Goal: Information Seeking & Learning: Learn about a topic

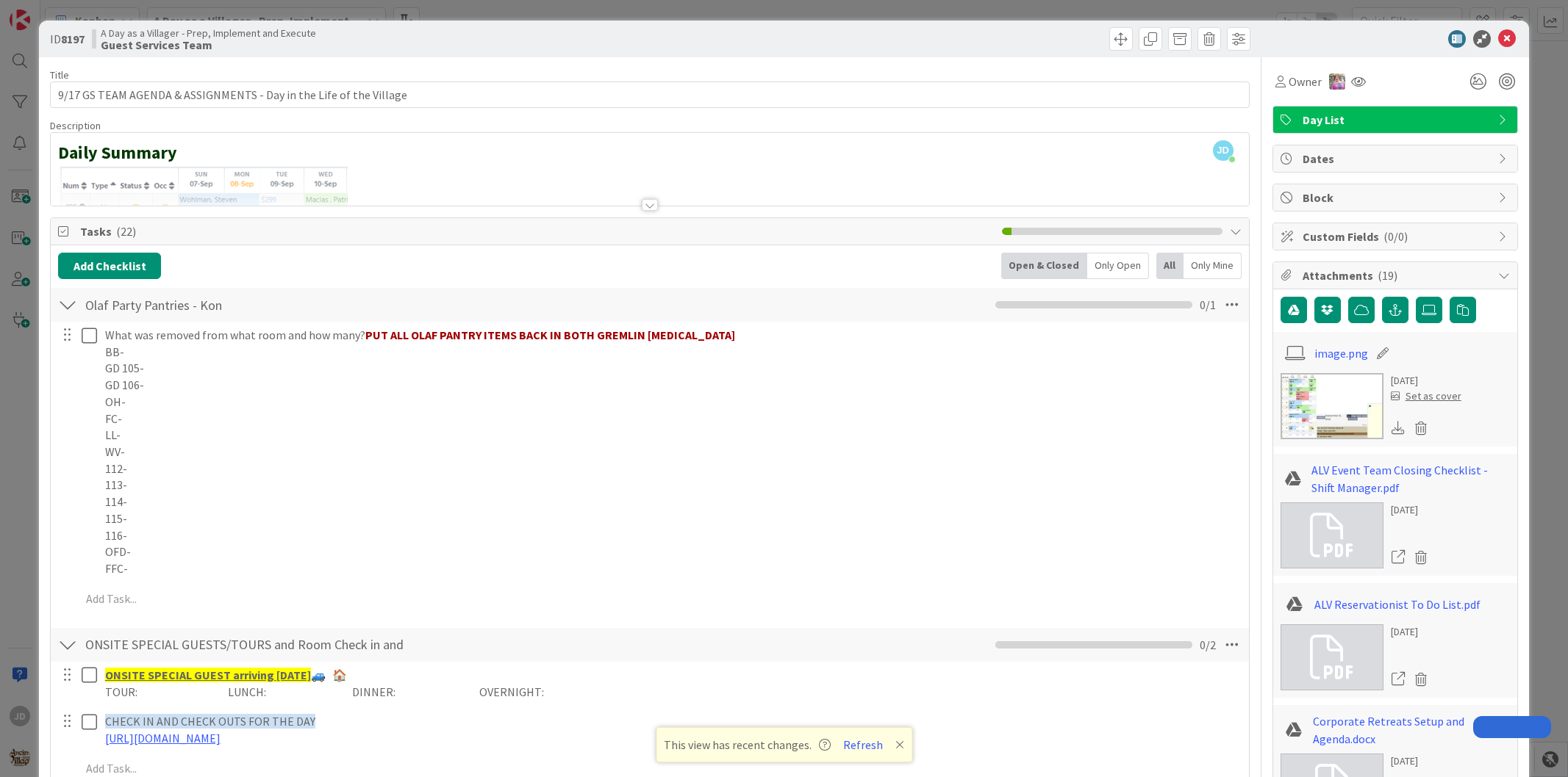
click at [1497, 26] on div "ID 8197 A Day as a Villager - Prep, Implement and Execute Guest Services Team" at bounding box center [784, 39] width 1489 height 37
click at [1498, 43] on icon at bounding box center [1507, 39] width 18 height 18
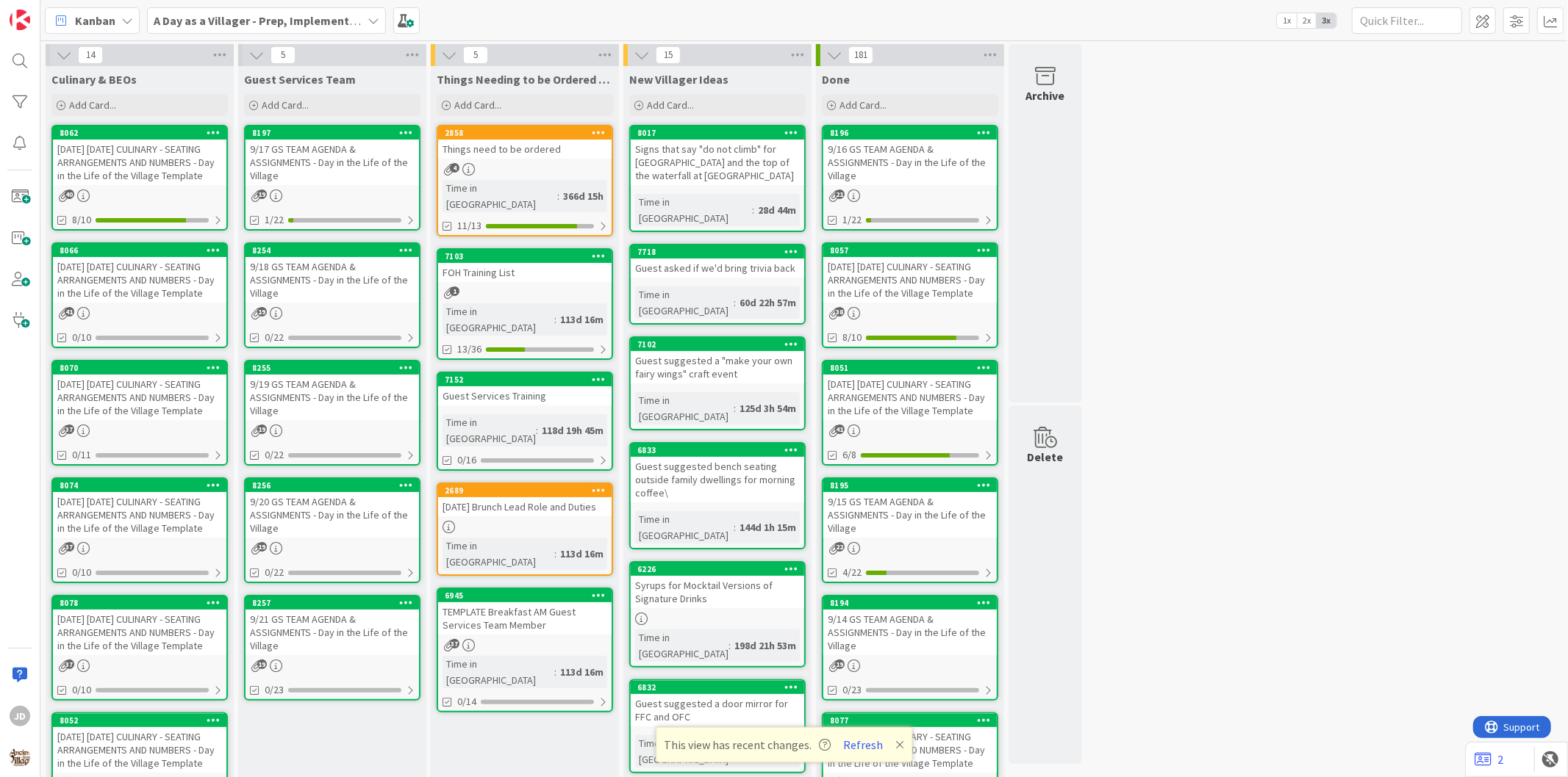
click at [174, 276] on div "[DATE] [DATE] CULINARY - SEATING ARRANGEMENTS AND NUMBERS - Day in the Life of …" at bounding box center [140, 280] width 174 height 46
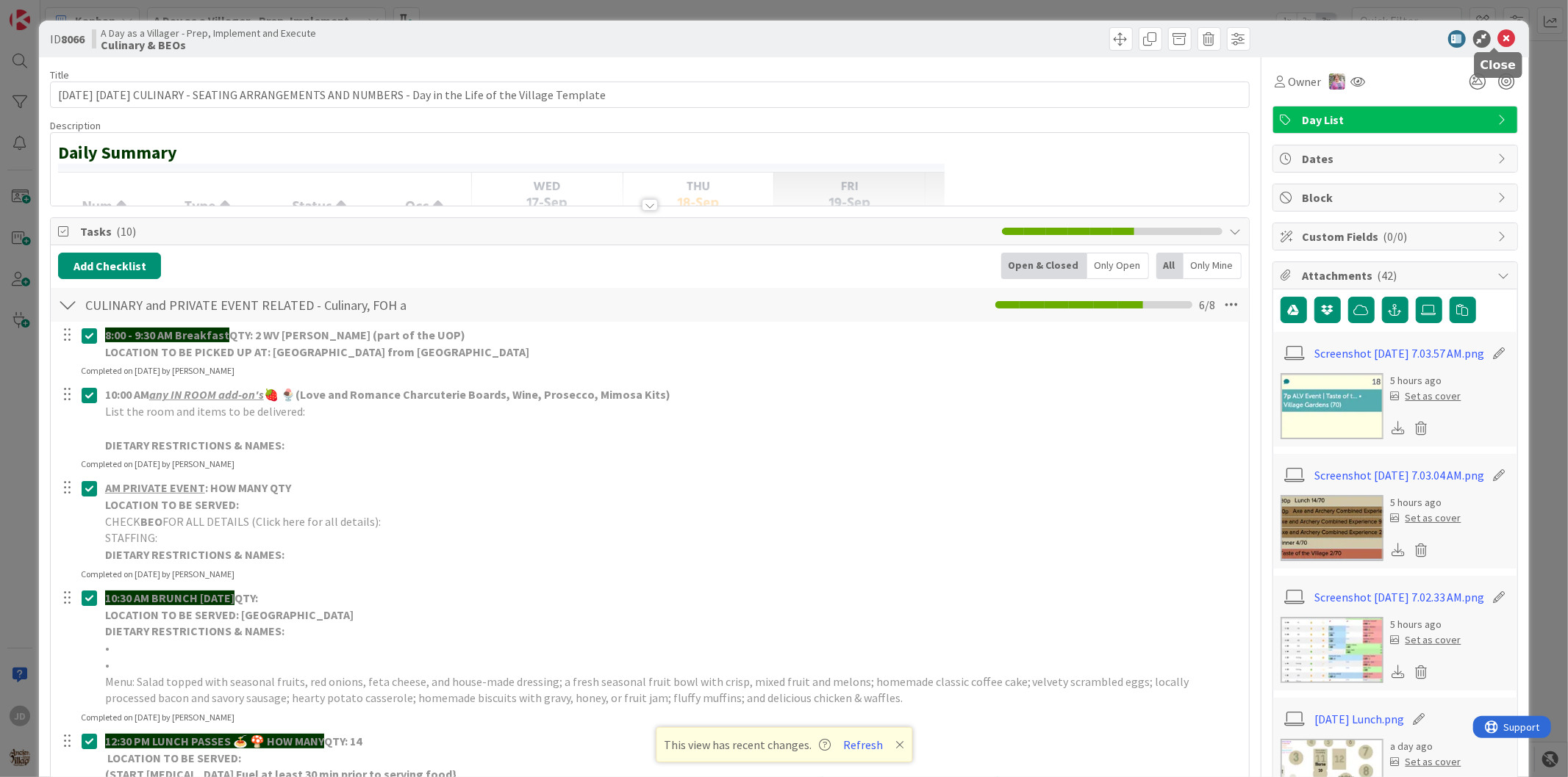
click at [1498, 30] on icon at bounding box center [1507, 39] width 18 height 18
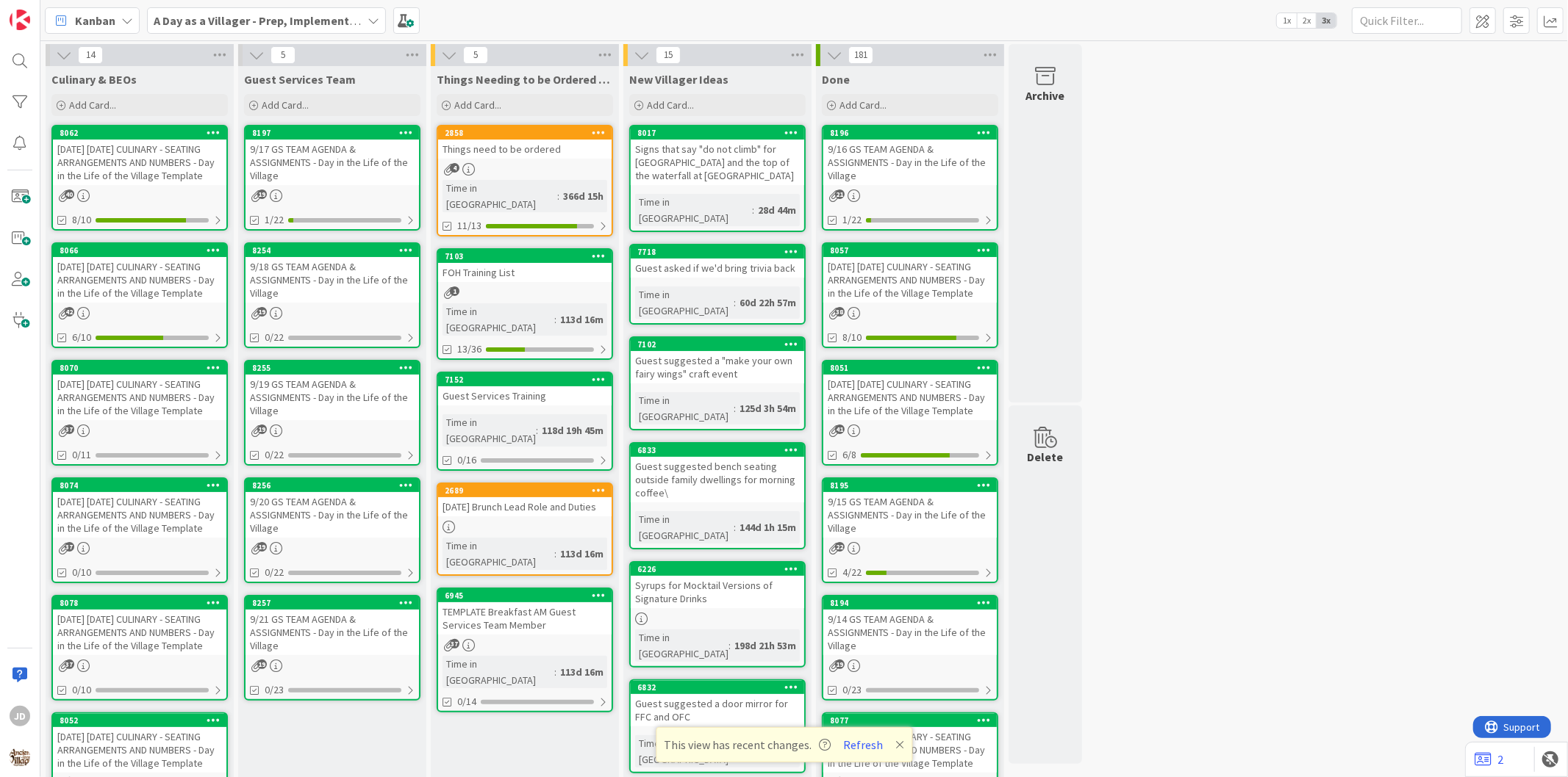
click at [295, 260] on div "9/18 GS TEAM AGENDA & ASSIGNMENTS - Day in the Life of the Village" at bounding box center [332, 280] width 174 height 46
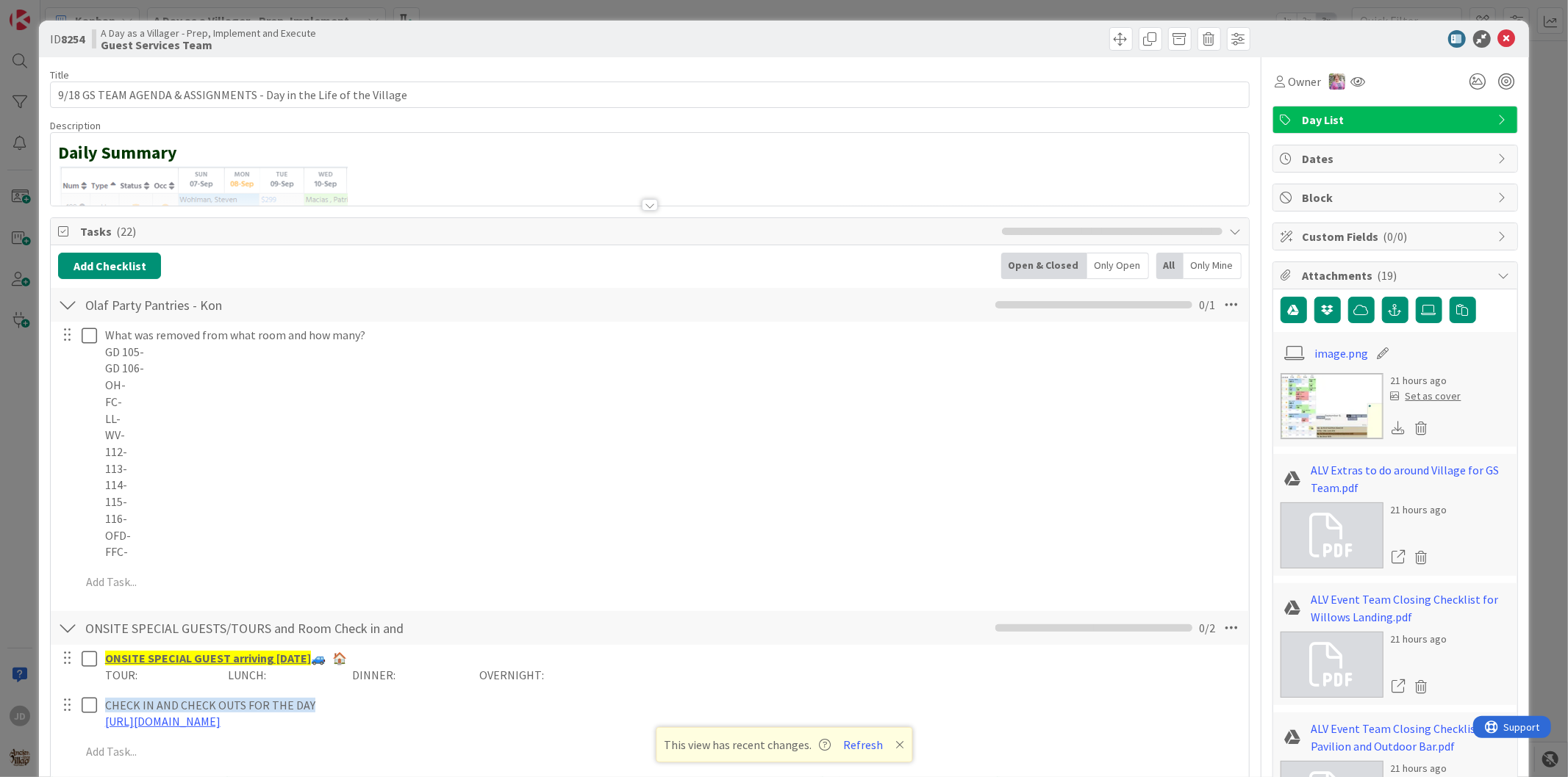
click at [1508, 35] on div "ID 8254 A Day as a Villager - Prep, Implement and Execute Guest Services Team" at bounding box center [784, 39] width 1489 height 37
click at [1503, 41] on icon at bounding box center [1507, 39] width 18 height 18
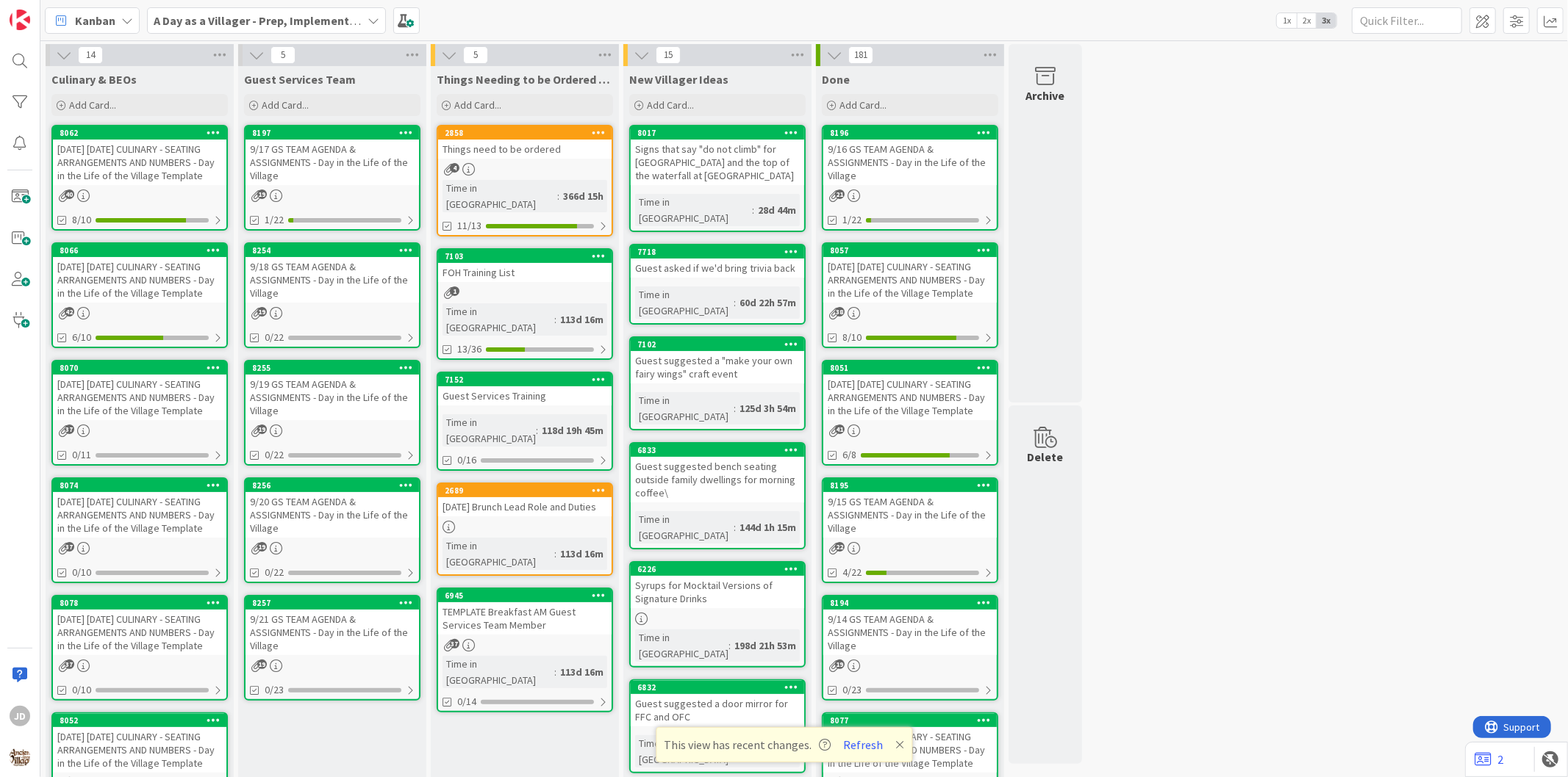
click at [382, 387] on div "9/19 GS TEAM AGENDA & ASSIGNMENTS - Day in the Life of the Village" at bounding box center [332, 398] width 174 height 46
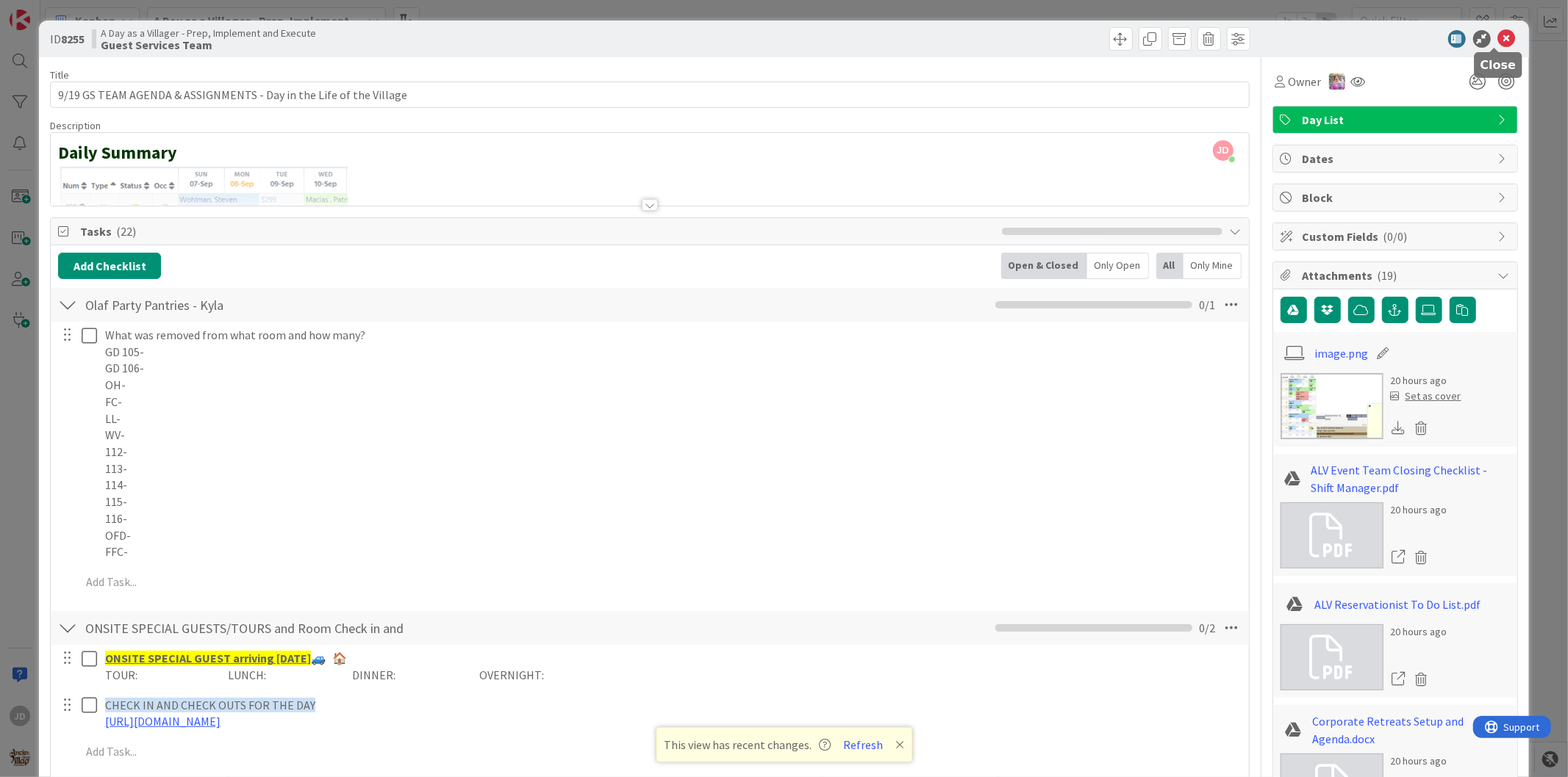
click at [1498, 35] on icon at bounding box center [1507, 39] width 18 height 18
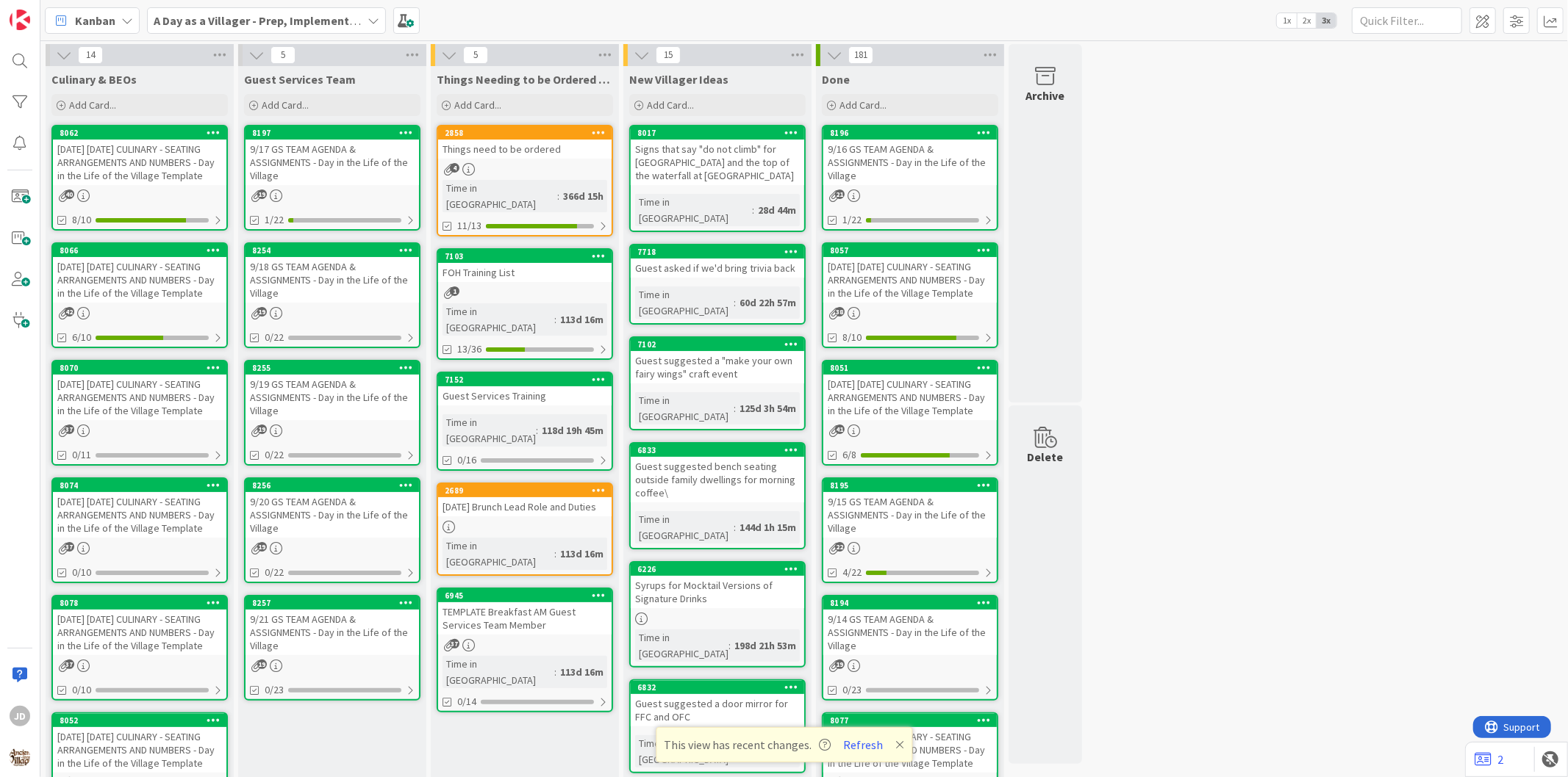
click at [373, 509] on div "9/20 GS TEAM AGENDA & ASSIGNMENTS - Day in the Life of the Village" at bounding box center [332, 516] width 174 height 46
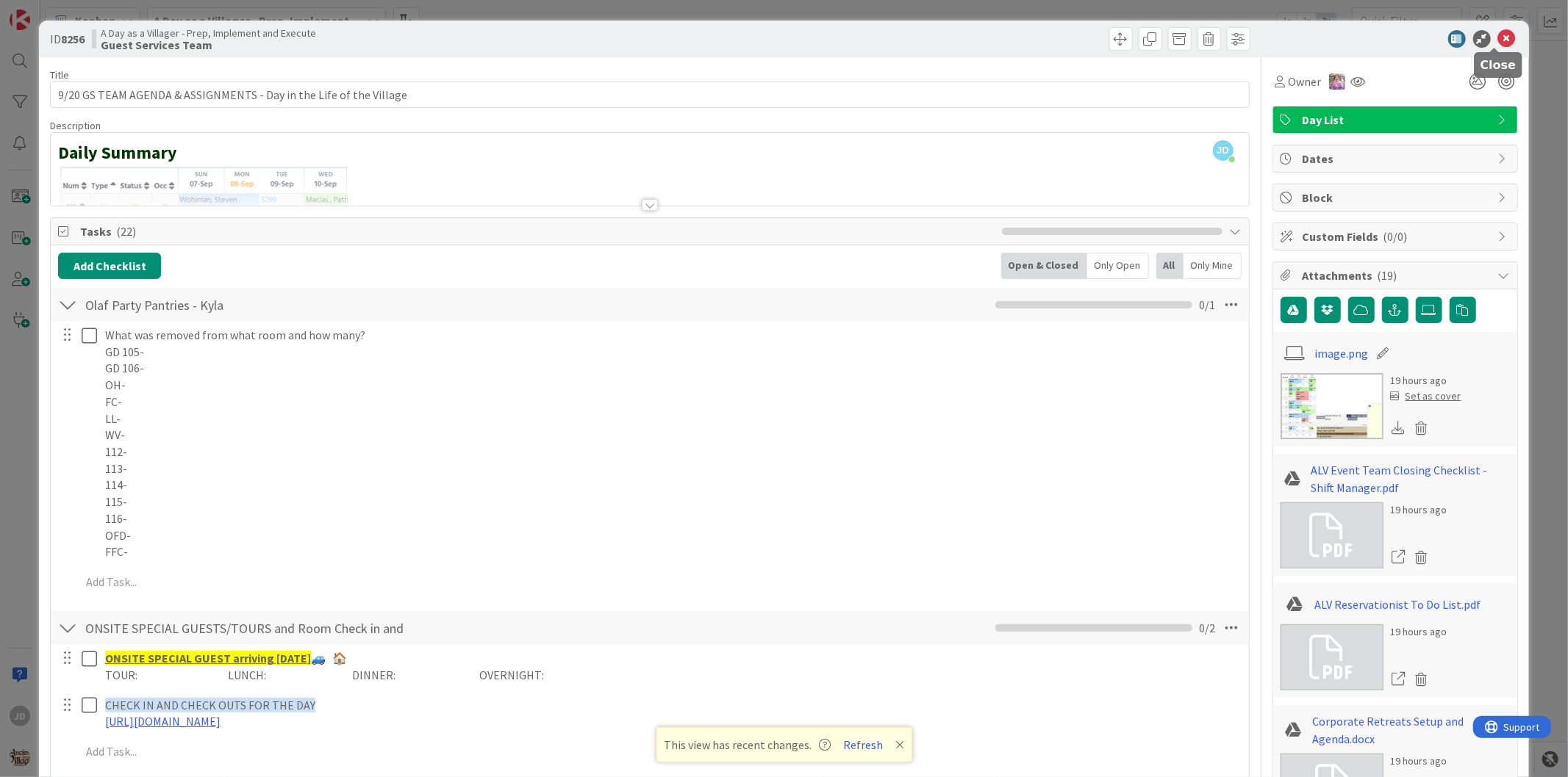
click at [1498, 34] on icon at bounding box center [1507, 39] width 18 height 18
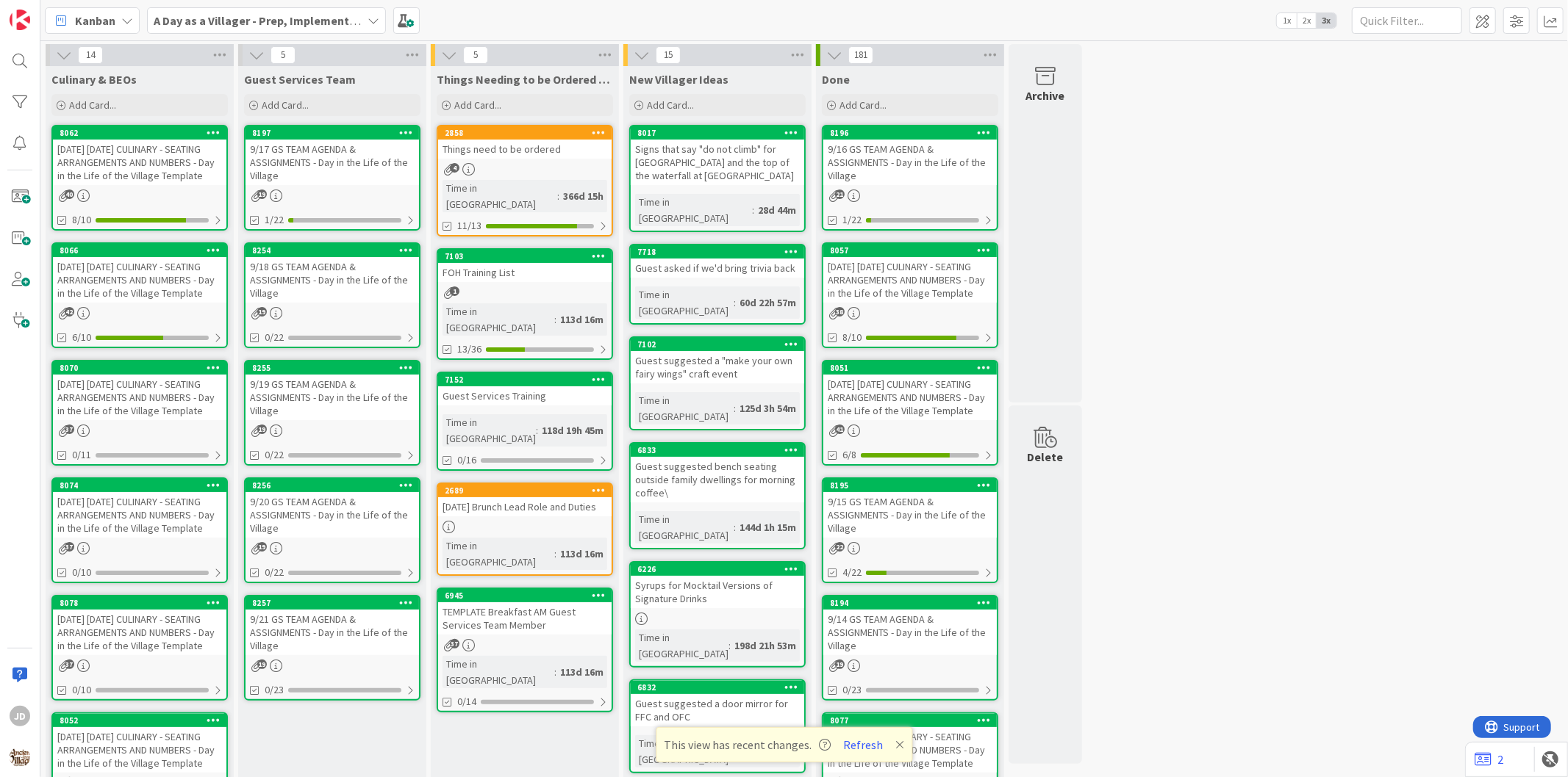
click at [365, 389] on div "9/19 GS TEAM AGENDA & ASSIGNMENTS - Day in the Life of the Village" at bounding box center [332, 398] width 174 height 46
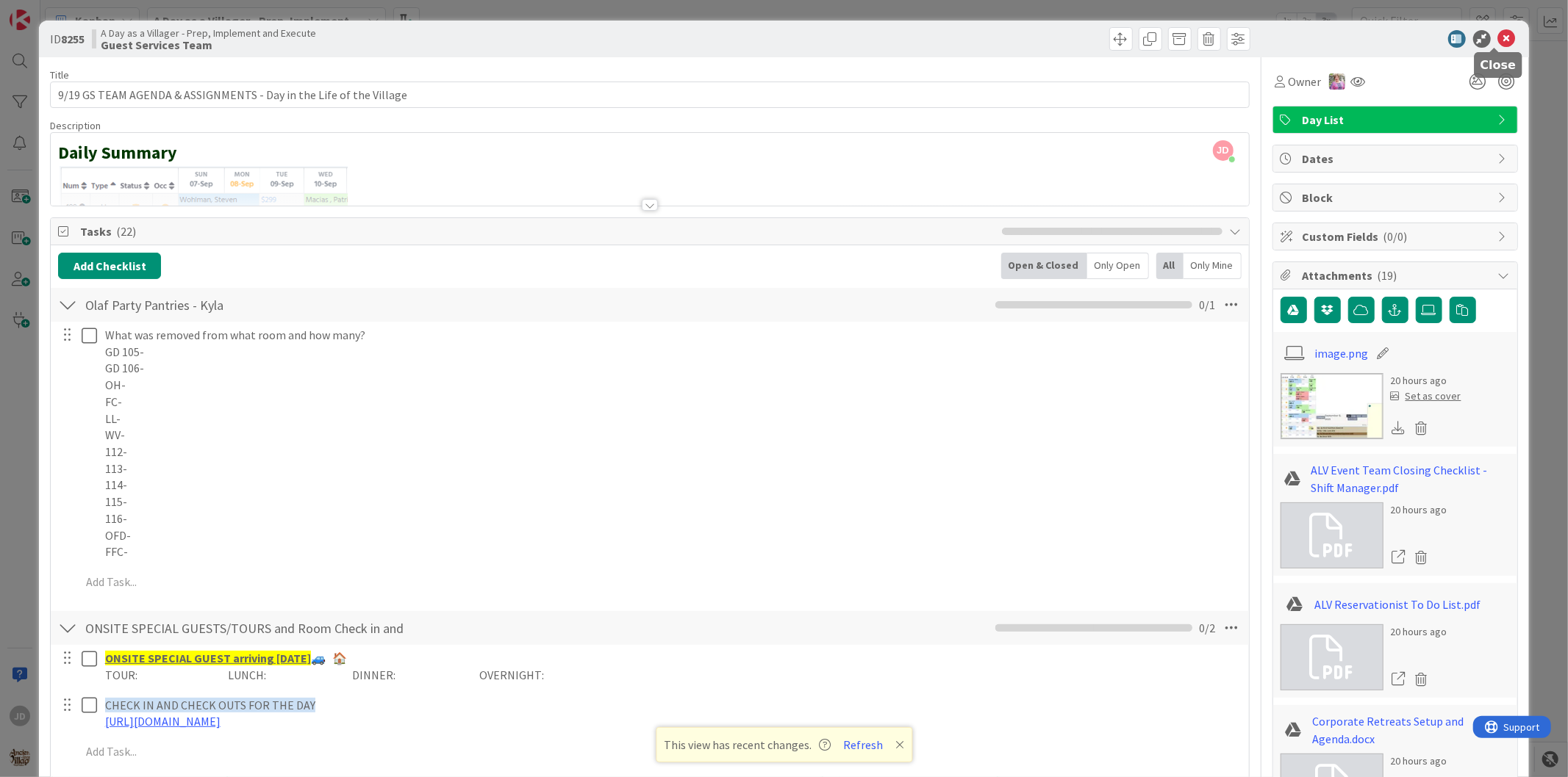
click at [1498, 32] on icon at bounding box center [1507, 39] width 18 height 18
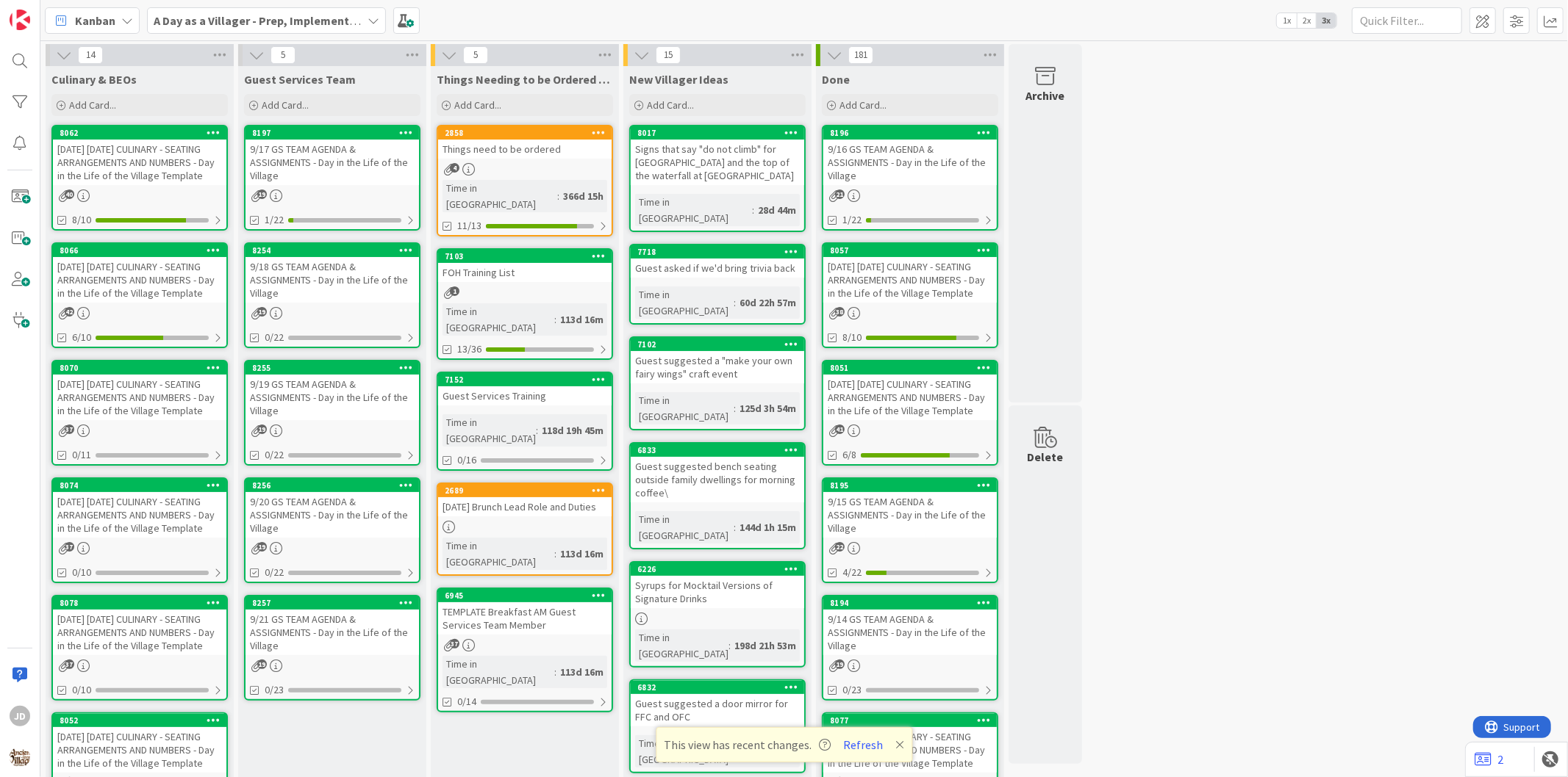
click at [310, 284] on div "9/18 GS TEAM AGENDA & ASSIGNMENTS - Day in the Life of the Village" at bounding box center [332, 280] width 174 height 46
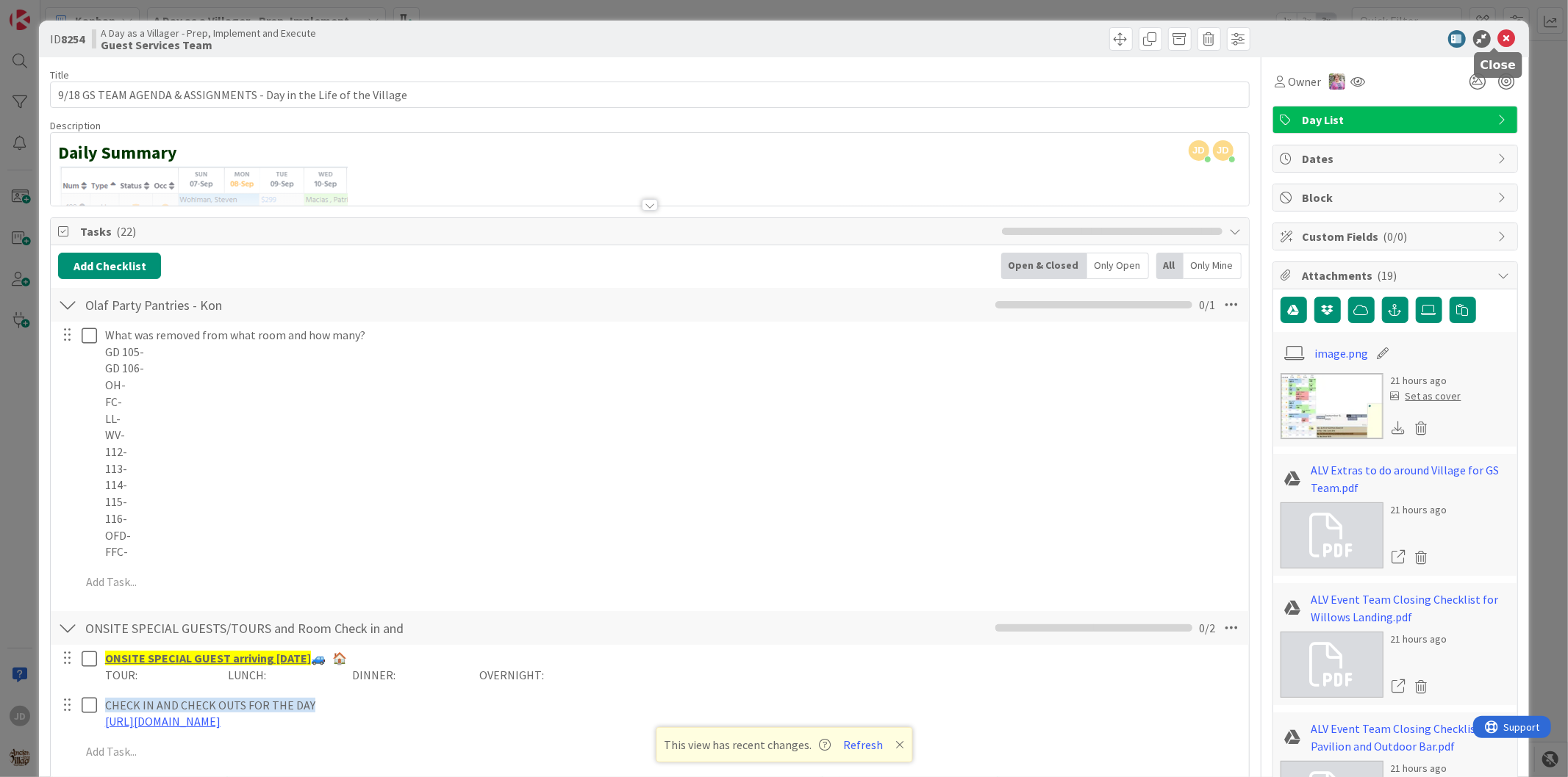
click at [1498, 32] on icon at bounding box center [1507, 39] width 18 height 18
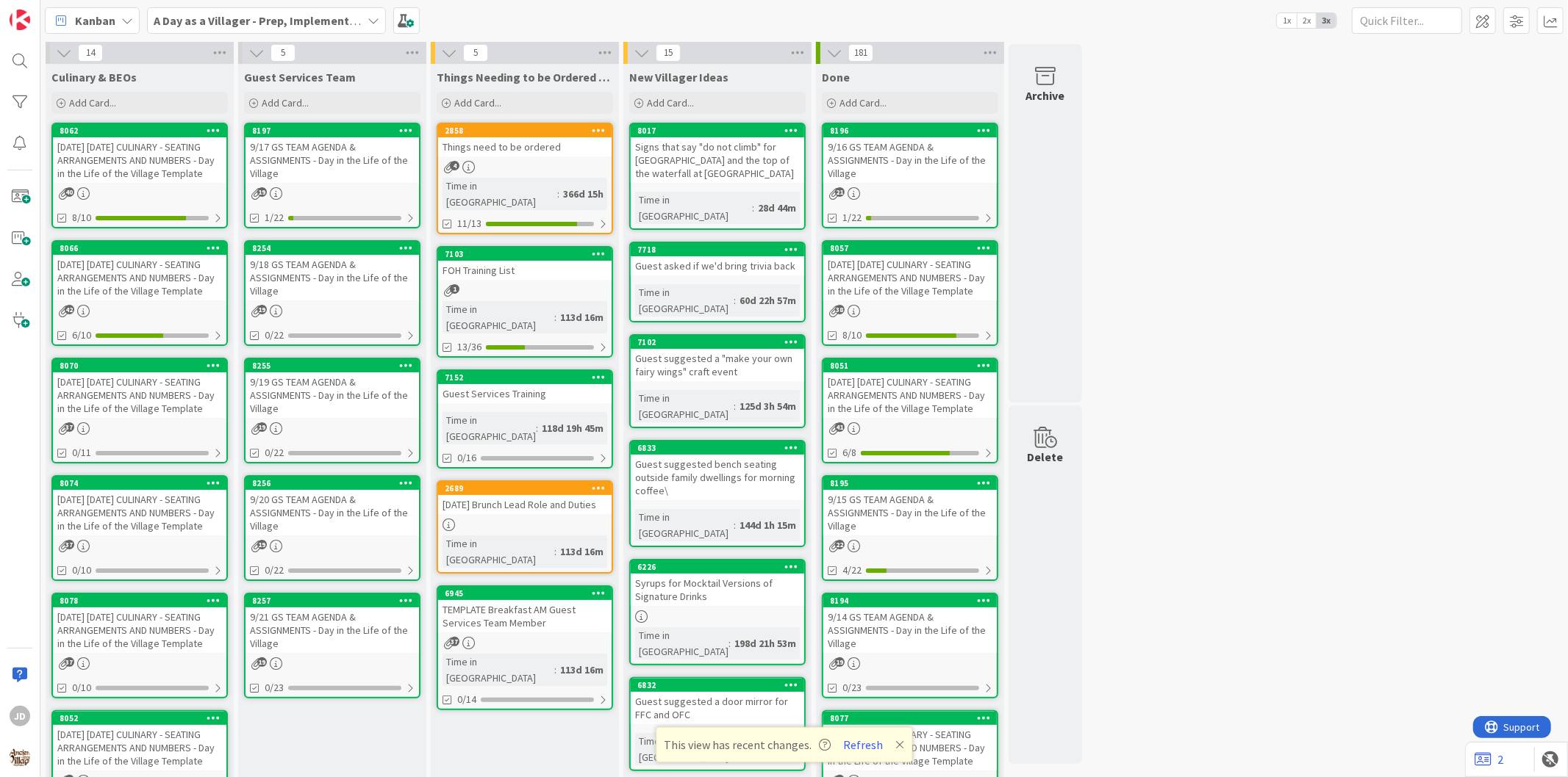
scroll to position [2, 0]
